Goal: Information Seeking & Learning: Learn about a topic

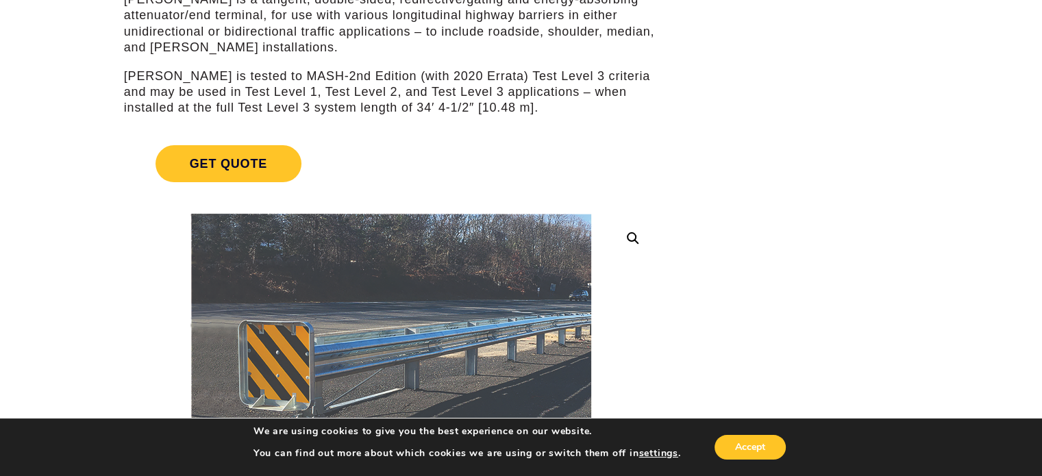
scroll to position [411, 0]
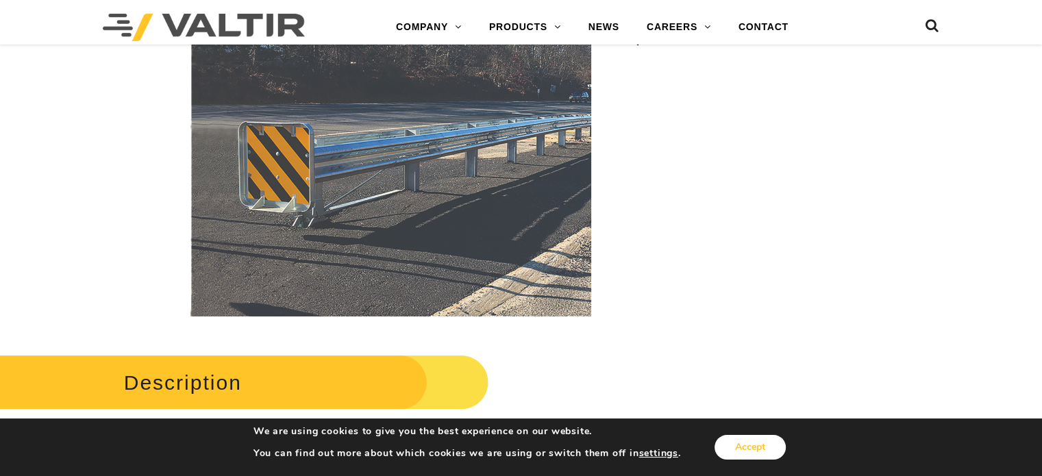
click at [756, 447] on button "Accept" at bounding box center [749, 447] width 71 height 25
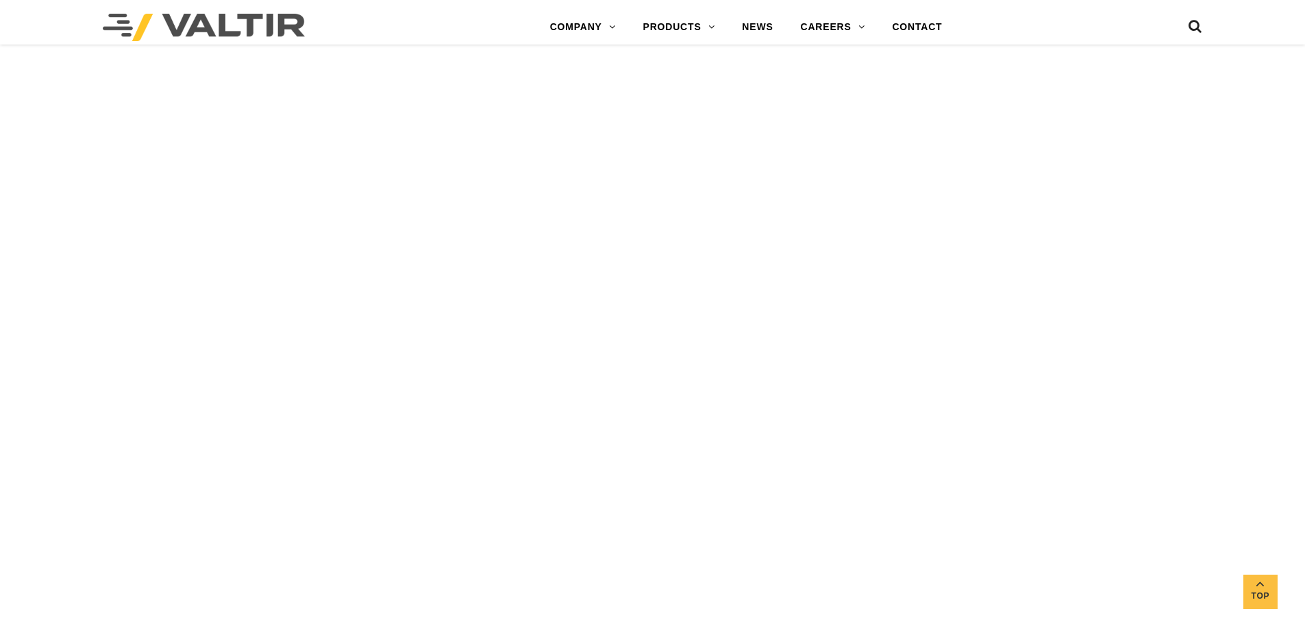
scroll to position [1781, 0]
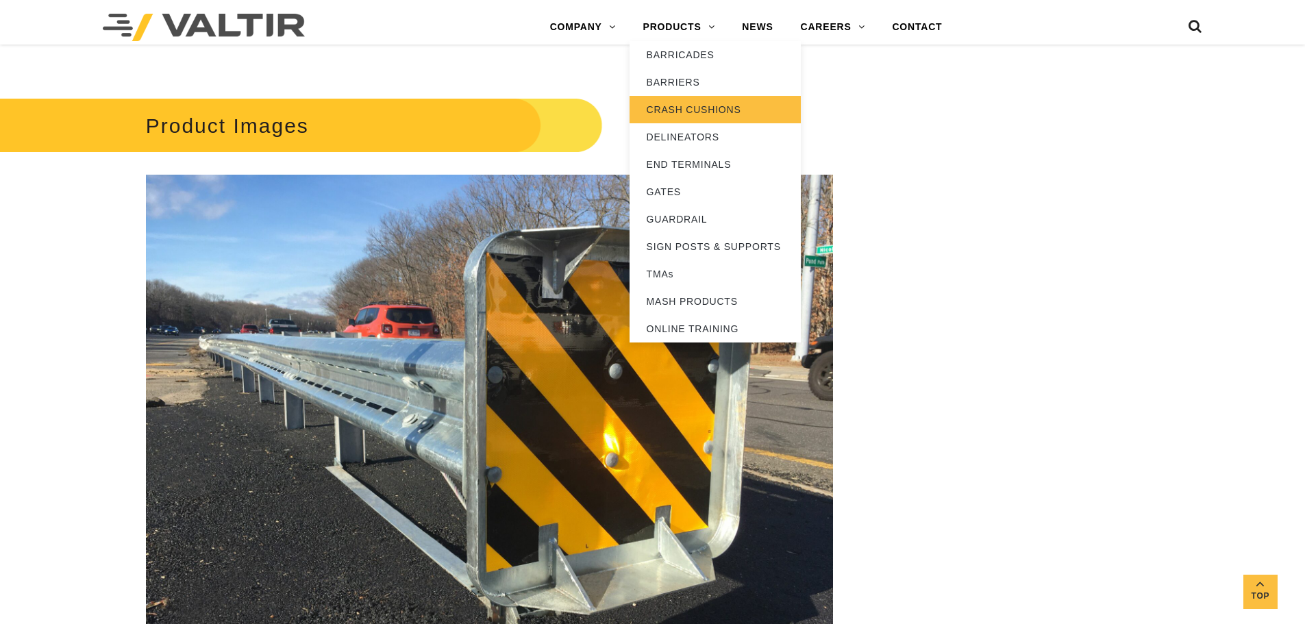
click at [700, 105] on link "CRASH CUSHIONS" at bounding box center [715, 109] width 171 height 27
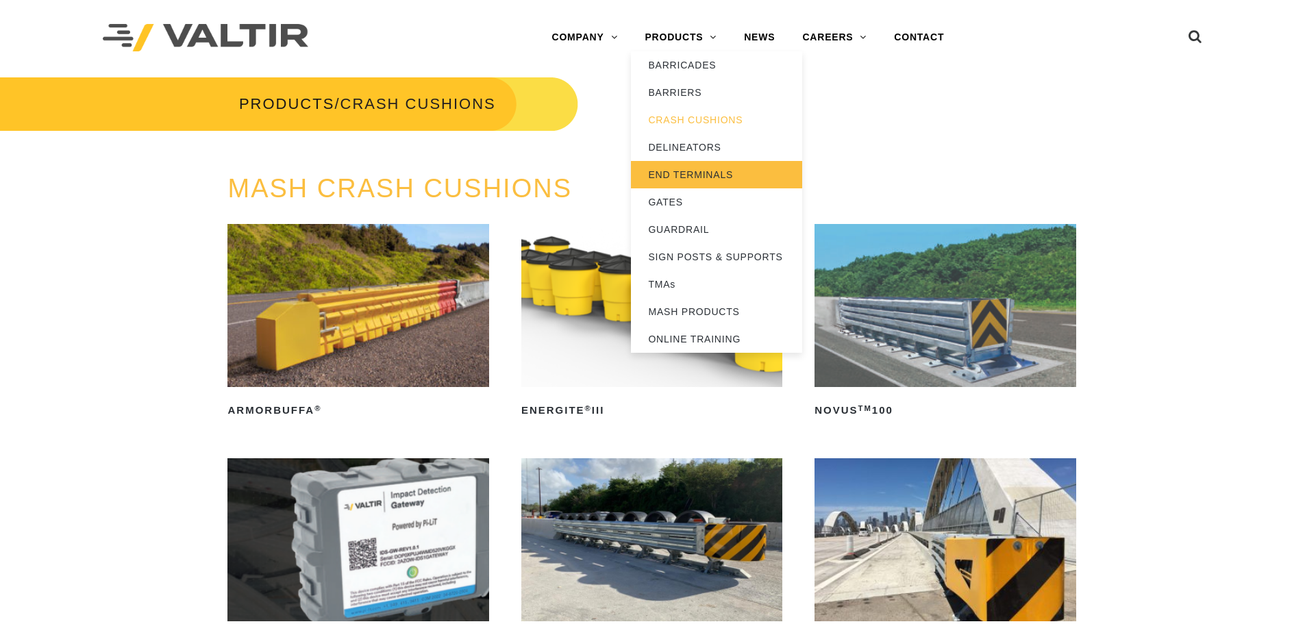
click at [681, 175] on link "END TERMINALS" at bounding box center [716, 174] width 171 height 27
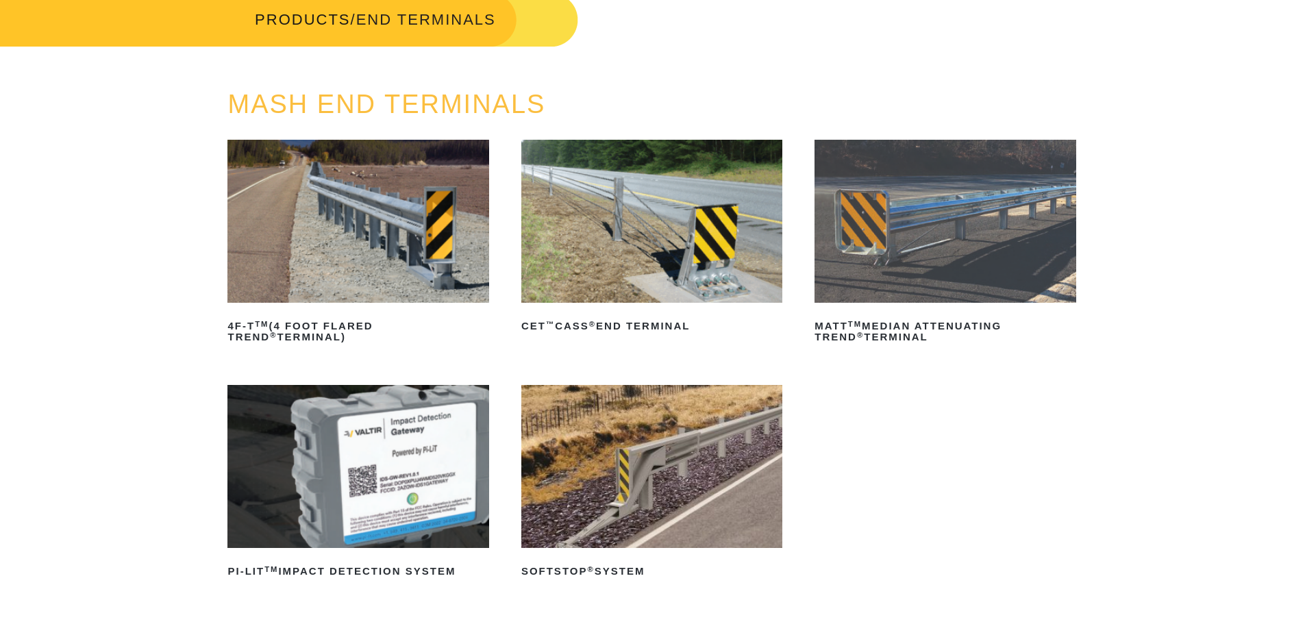
scroll to position [137, 0]
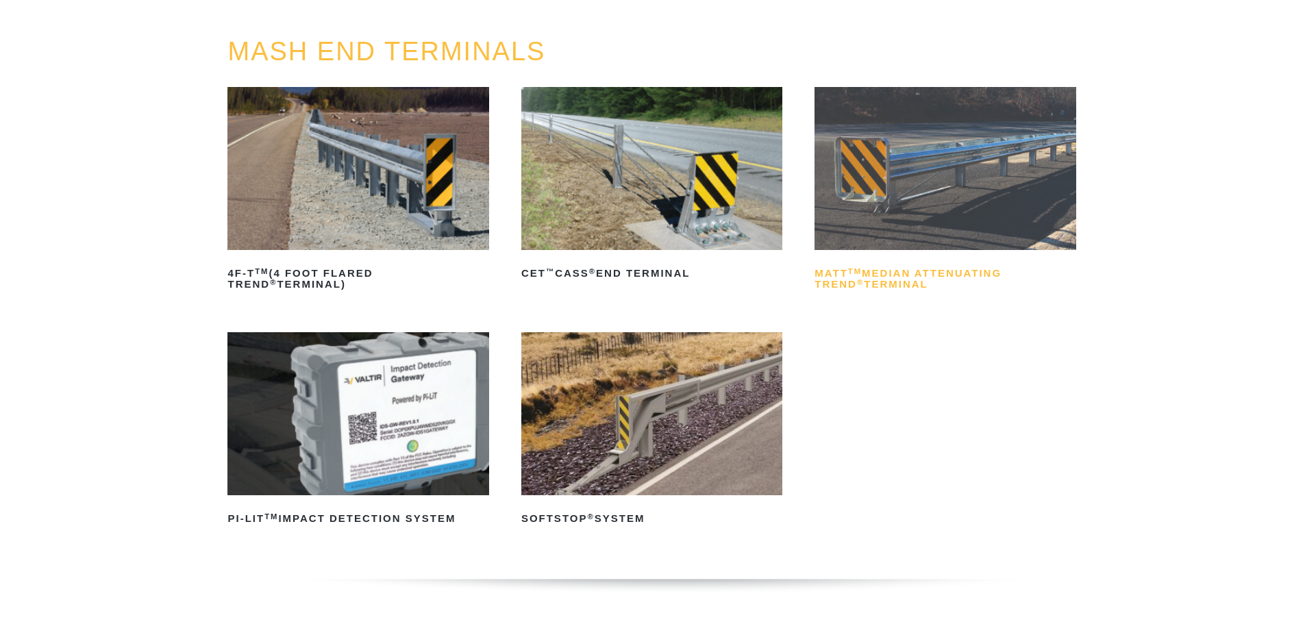
click at [862, 280] on h2 "MATT TM Median Attenuating TREND ® Terminal" at bounding box center [945, 278] width 261 height 33
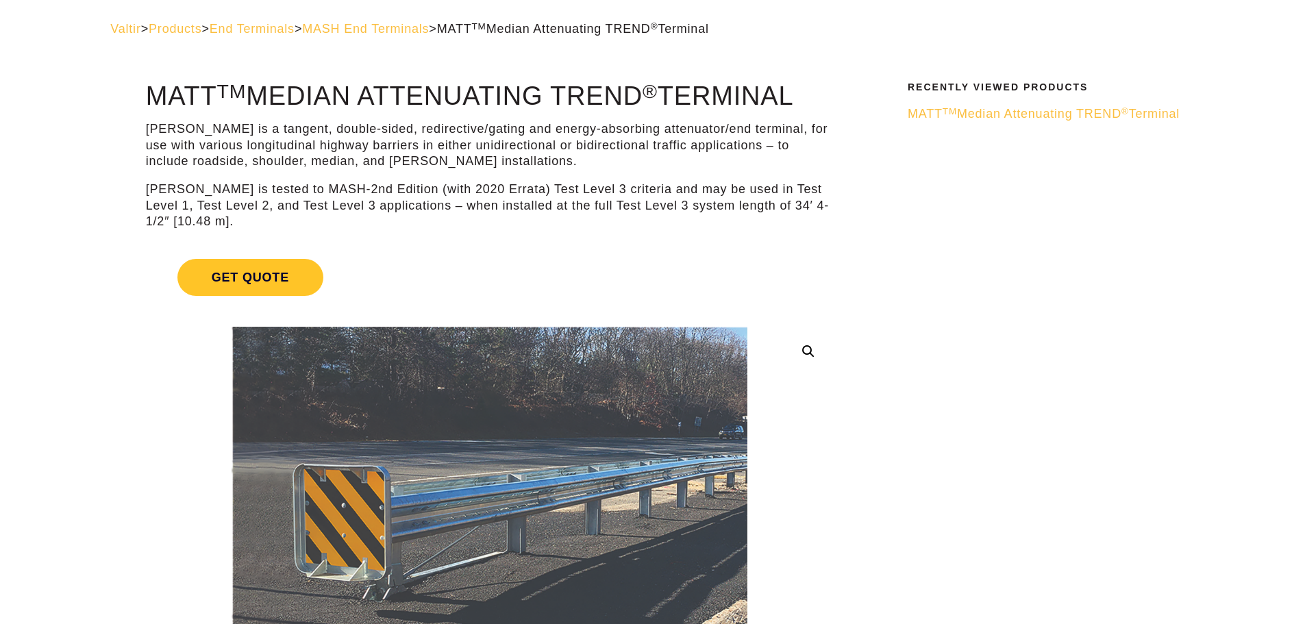
scroll to position [0, 0]
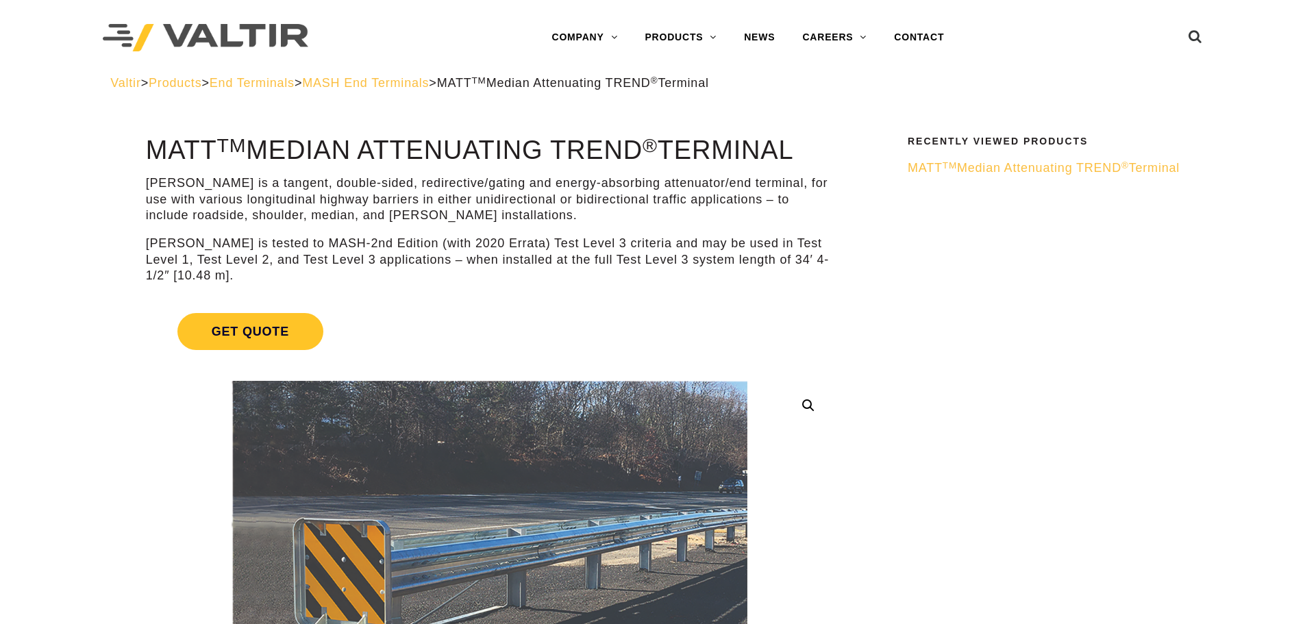
drag, startPoint x: 808, startPoint y: 151, endPoint x: 149, endPoint y: 129, distance: 659.4
drag, startPoint x: 202, startPoint y: 276, endPoint x: 129, endPoint y: 151, distance: 144.9
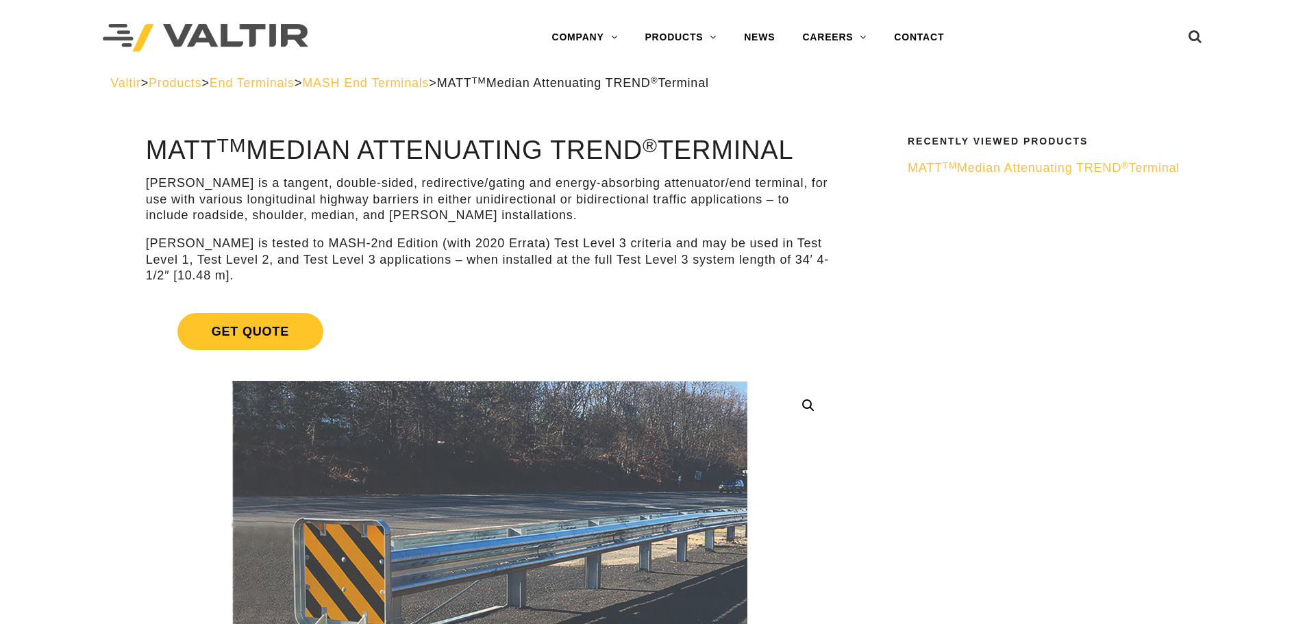
click at [421, 150] on h1 "MATT TM Median Attenuating TREND ® Terminal" at bounding box center [489, 150] width 687 height 29
drag, startPoint x: 147, startPoint y: 149, endPoint x: 804, endPoint y: 148, distance: 657.6
click at [804, 148] on h1 "MATT TM Median Attenuating TREND ® Terminal" at bounding box center [489, 150] width 687 height 29
copy h1 "MATT TM Median Attenuating TREND ® Terminal"
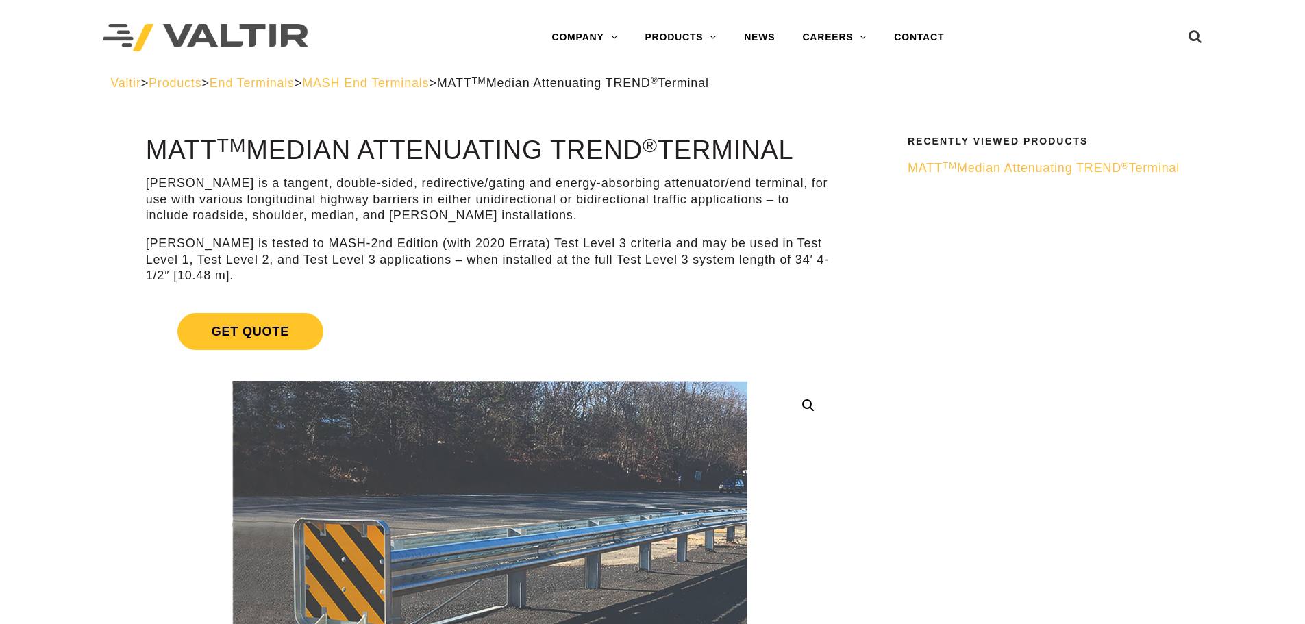
click at [317, 180] on p "MATT is a tangent, double-sided, redirective/gating and energy-absorbing attenu…" at bounding box center [489, 199] width 687 height 48
